Goal: Find specific page/section: Locate item on page

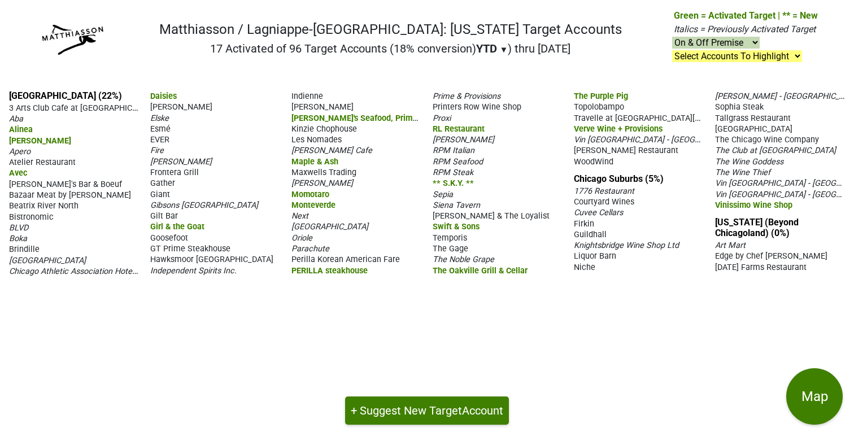
click at [601, 160] on span "WoodWind" at bounding box center [594, 162] width 40 height 10
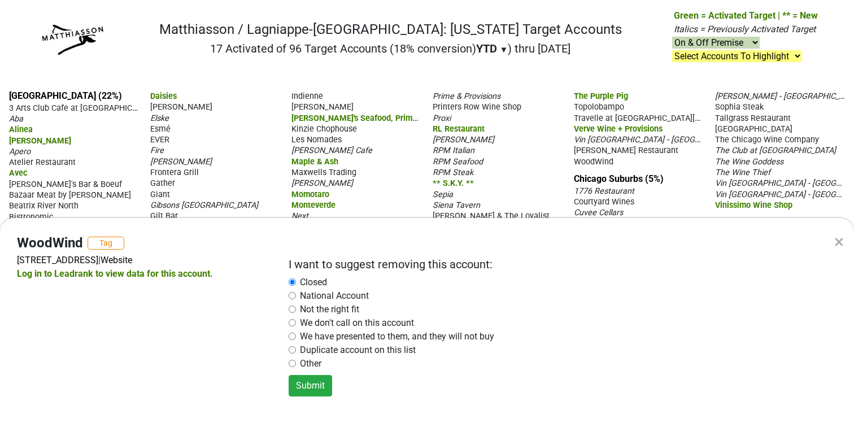
click at [233, 144] on div "× WoodWind Tag [STREET_ADDRESS] | Website Log in to Leadrank to view data for t…" at bounding box center [427, 218] width 854 height 436
radio input "false"
